Goal: Find contact information

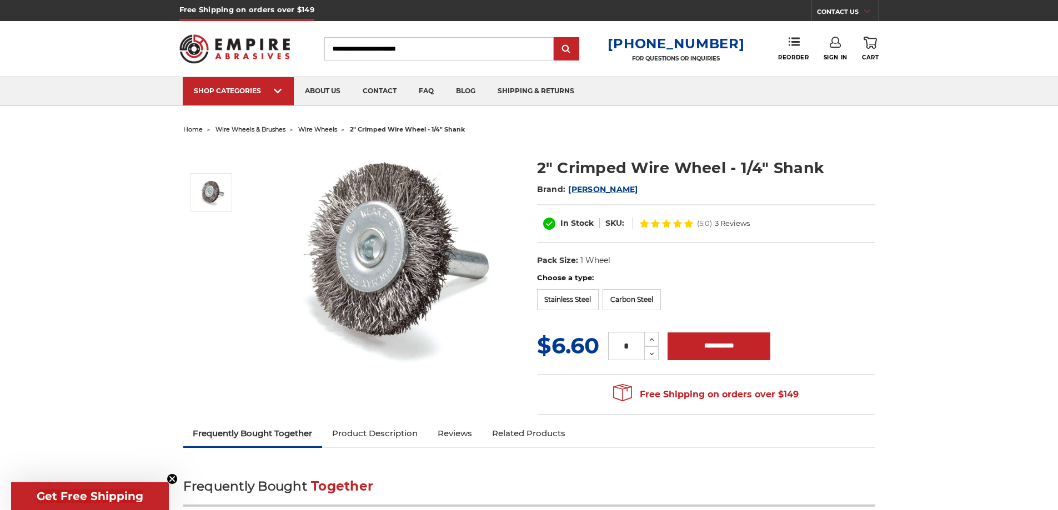
click at [854, 7] on link "CONTACT US" at bounding box center [848, 14] width 62 height 16
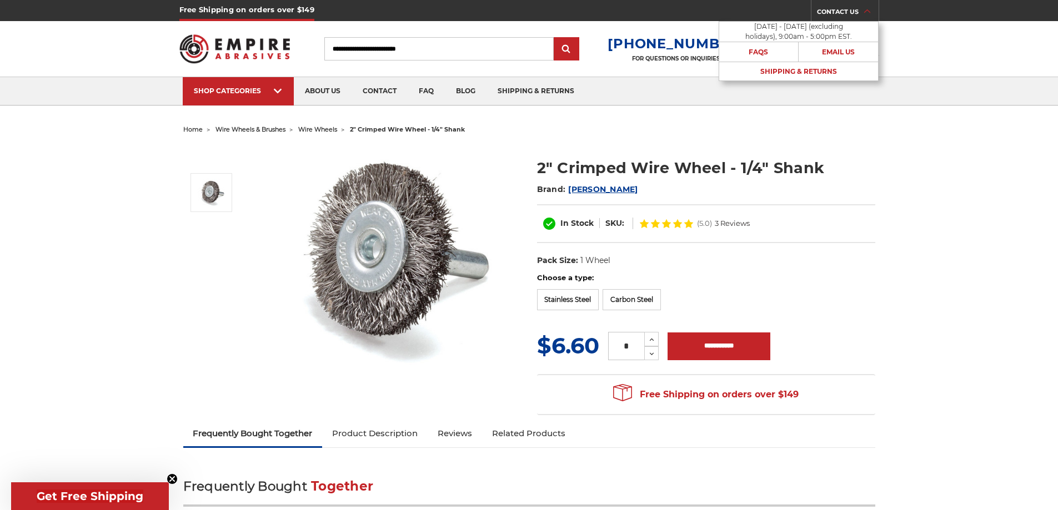
click at [854, 7] on link "CONTACT US" at bounding box center [848, 14] width 62 height 16
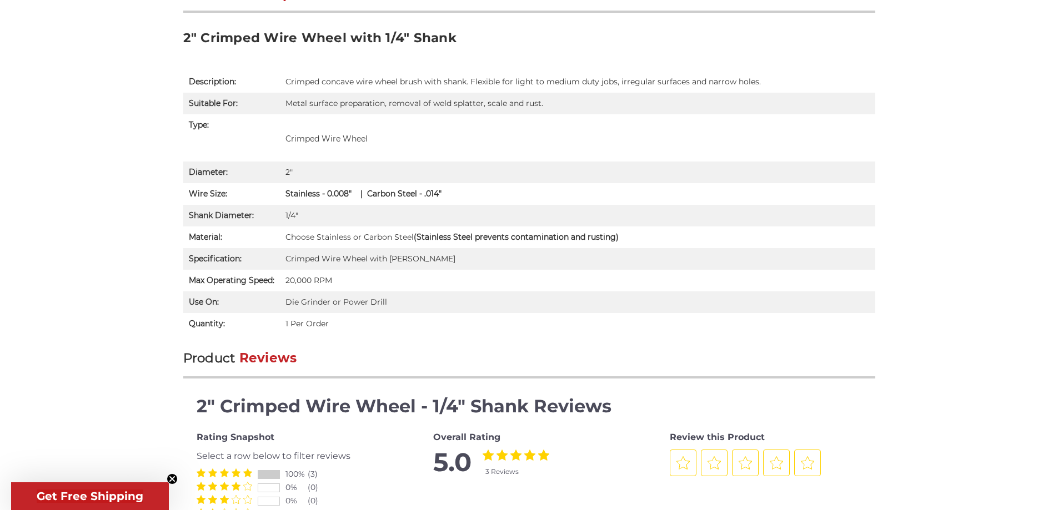
scroll to position [1055, 0]
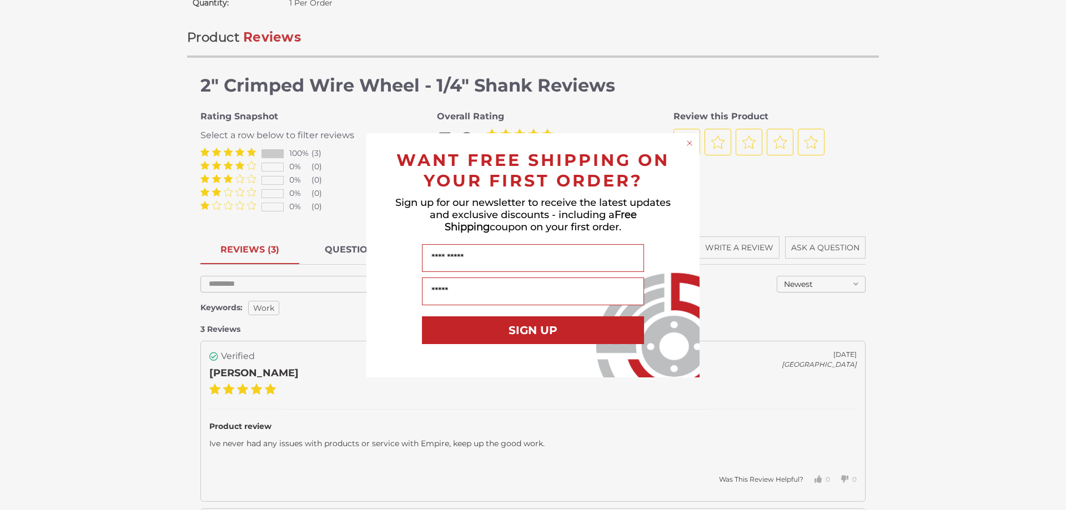
click at [688, 147] on circle "Close dialog" at bounding box center [690, 143] width 11 height 11
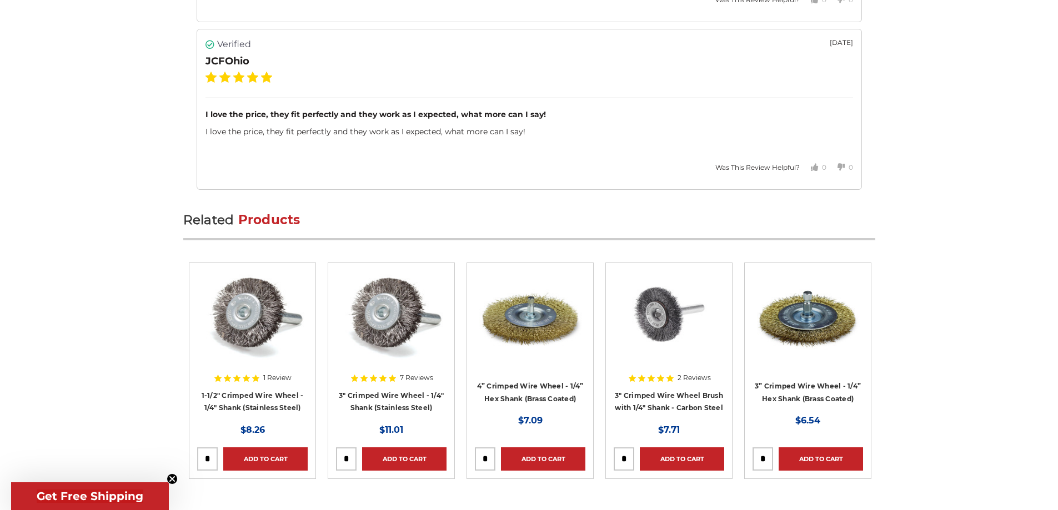
scroll to position [1967, 0]
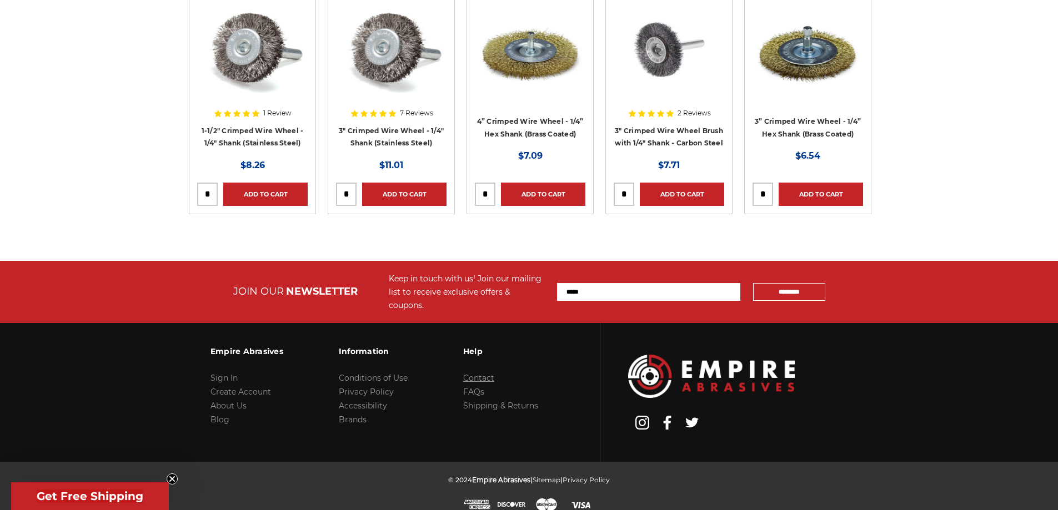
click at [477, 373] on link "Contact" at bounding box center [478, 378] width 31 height 10
